Goal: Task Accomplishment & Management: Manage account settings

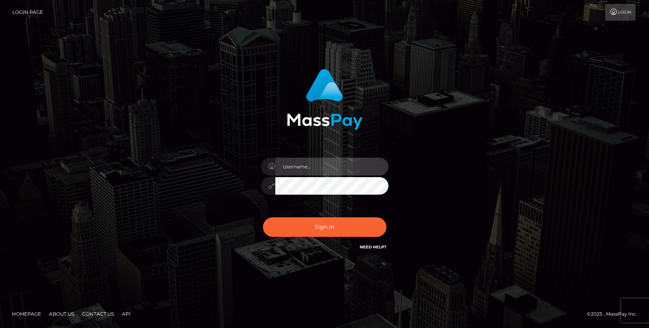
click at [316, 172] on input "text" at bounding box center [331, 167] width 113 height 18
type input "[EMAIL_ADDRESS][DOMAIN_NAME]"
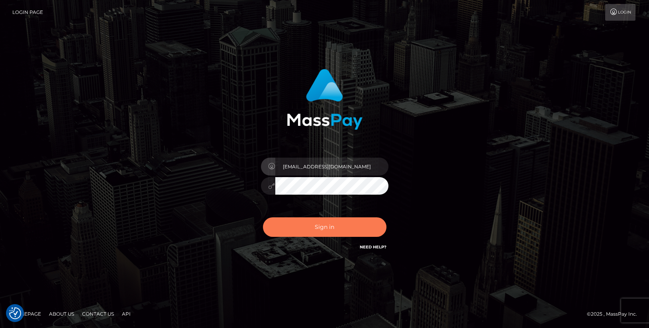
click at [333, 228] on button "Sign in" at bounding box center [325, 228] width 124 height 20
click at [299, 229] on button "Sign in" at bounding box center [325, 228] width 124 height 20
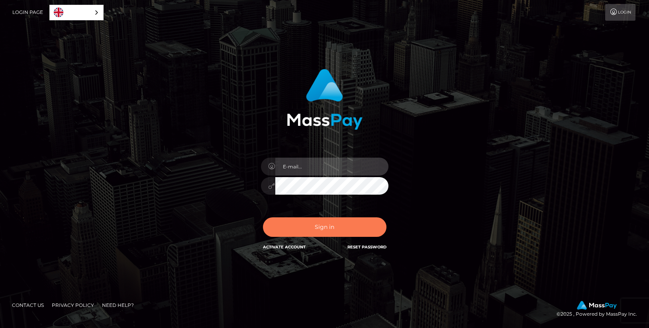
type input "[EMAIL_ADDRESS][DOMAIN_NAME]"
click at [334, 226] on button "Sign in" at bounding box center [325, 228] width 124 height 20
